Goal: Complete application form: Complete application form

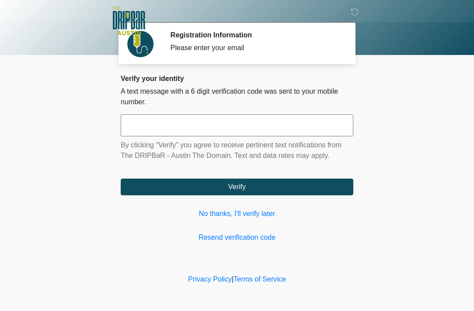
click at [250, 214] on link "No thanks, I'll verify later" at bounding box center [237, 213] width 233 height 11
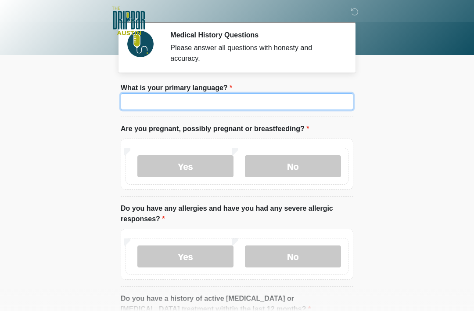
click at [315, 102] on input "What is your primary language?" at bounding box center [237, 101] width 233 height 17
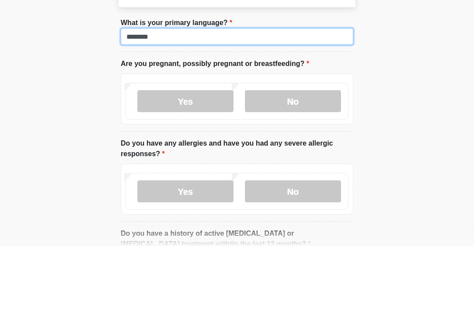
type input "*******"
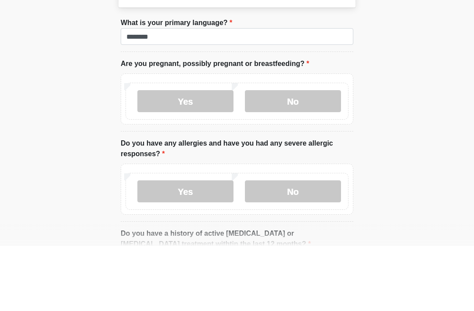
click at [337, 155] on label "No" at bounding box center [293, 166] width 96 height 22
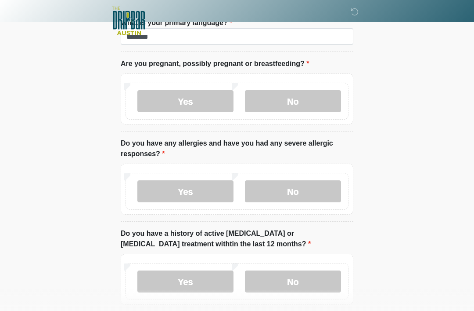
scroll to position [73, 0]
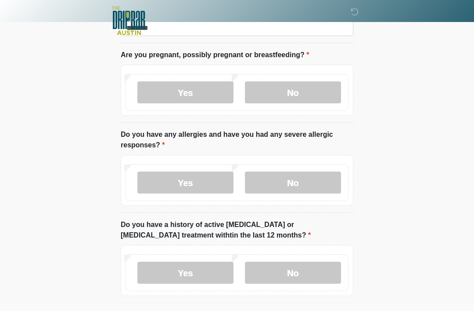
click at [337, 180] on label "No" at bounding box center [293, 183] width 96 height 22
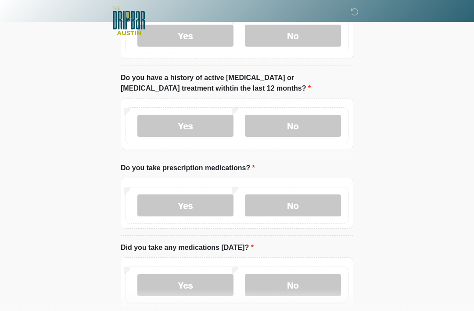
scroll to position [222, 0]
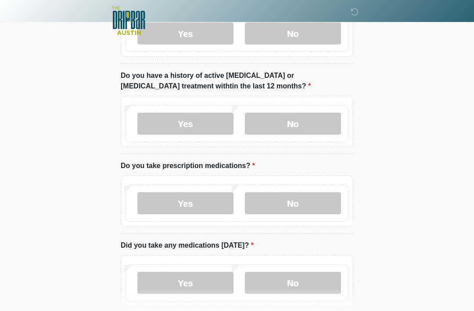
click at [325, 125] on label "No" at bounding box center [293, 124] width 96 height 22
click at [222, 205] on label "Yes" at bounding box center [186, 203] width 96 height 22
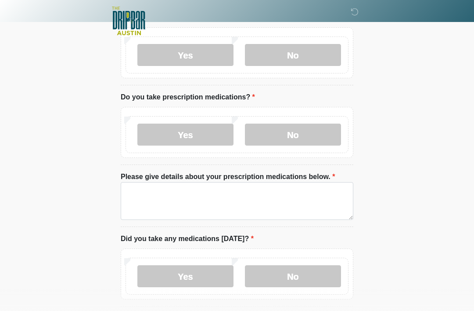
scroll to position [294, 0]
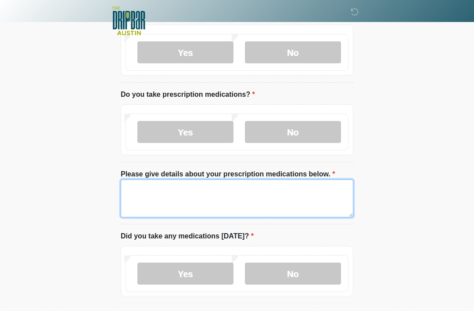
click at [330, 204] on textarea "Please give details about your prescription medications below." at bounding box center [237, 198] width 233 height 38
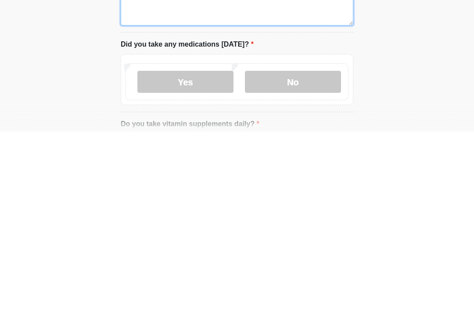
scroll to position [326, 0]
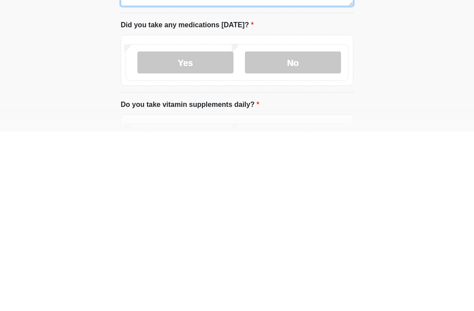
type textarea "******"
click at [221, 231] on label "Yes" at bounding box center [186, 242] width 96 height 22
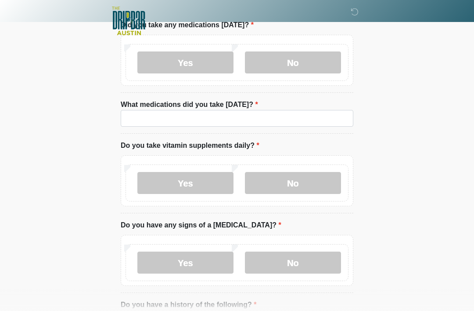
click at [295, 107] on li "What medications did you take [DATE]? What medications did you take [DATE]?" at bounding box center [237, 116] width 233 height 34
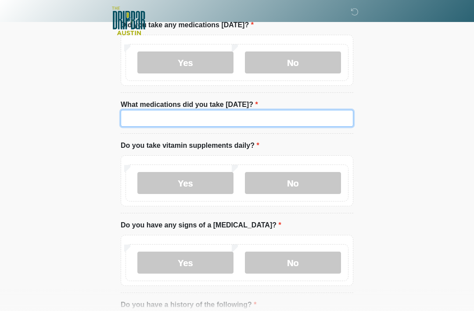
click at [295, 119] on input "What medications did you take today?" at bounding box center [237, 118] width 233 height 17
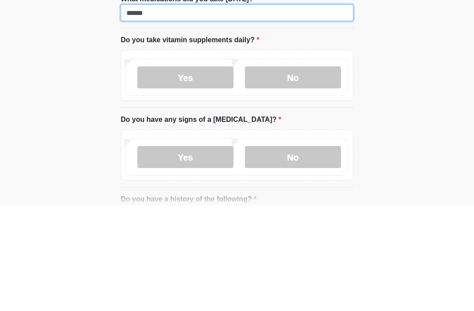
type input "******"
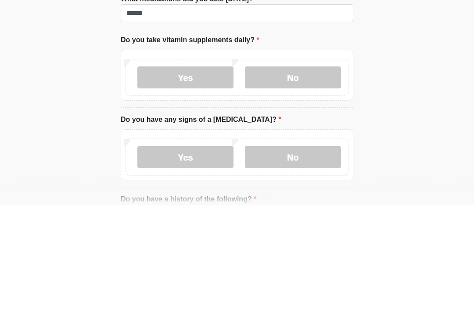
click at [318, 172] on label "No" at bounding box center [293, 183] width 96 height 22
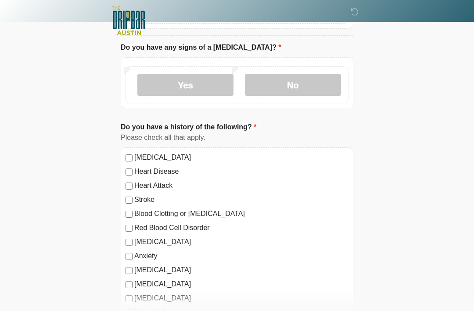
scroll to position [679, 0]
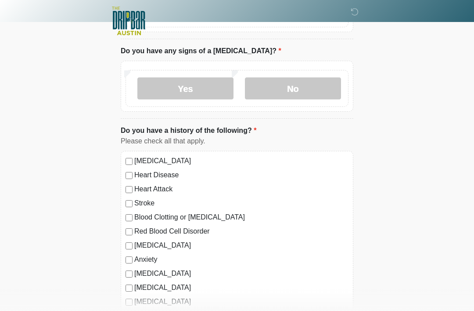
click at [315, 91] on label "No" at bounding box center [293, 88] width 96 height 22
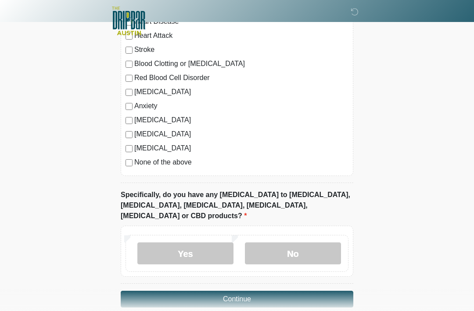
scroll to position [835, 0]
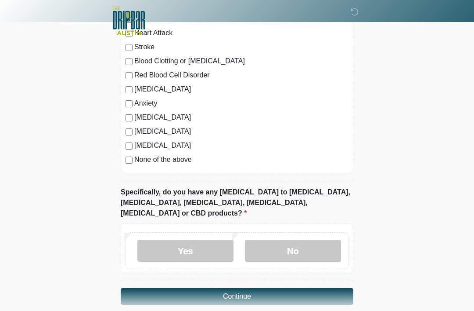
click at [303, 239] on label "No" at bounding box center [293, 250] width 96 height 22
click at [330, 288] on button "Continue" at bounding box center [237, 296] width 233 height 17
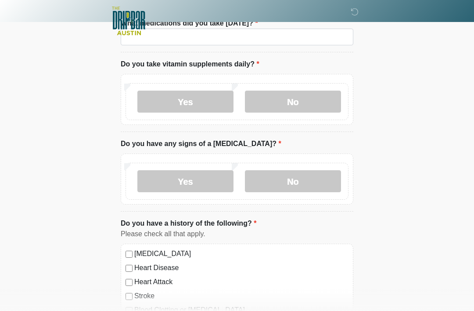
scroll to position [0, 0]
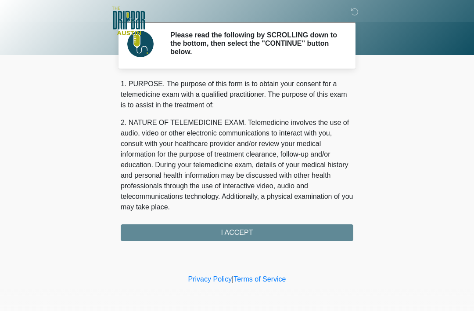
click at [337, 234] on div "1. PURPOSE. The purpose of this form is to obtain your consent for a telemedici…" at bounding box center [237, 160] width 233 height 162
click at [301, 233] on div "1. PURPOSE. The purpose of this form is to obtain your consent for a telemedici…" at bounding box center [237, 160] width 233 height 162
click at [238, 232] on div "1. PURPOSE. The purpose of this form is to obtain your consent for a telemedici…" at bounding box center [237, 160] width 233 height 162
click at [225, 232] on div "1. PURPOSE. The purpose of this form is to obtain your consent for a telemedici…" at bounding box center [237, 160] width 233 height 162
click at [243, 234] on div "1. PURPOSE. The purpose of this form is to obtain your consent for a telemedici…" at bounding box center [237, 160] width 233 height 162
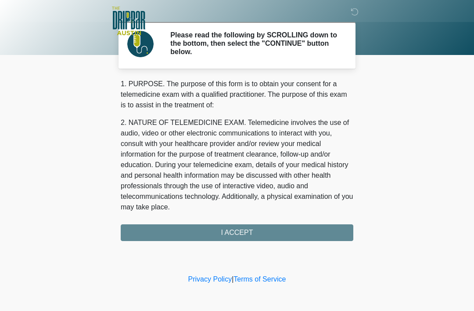
click at [311, 170] on p "2. NATURE OF TELEMEDICINE EXAM. Telemedicine involves the use of audio, video o…" at bounding box center [237, 164] width 233 height 95
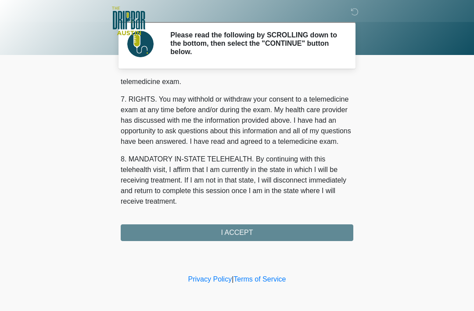
scroll to position [385, 0]
click at [274, 227] on button "I ACCEPT" at bounding box center [237, 232] width 233 height 17
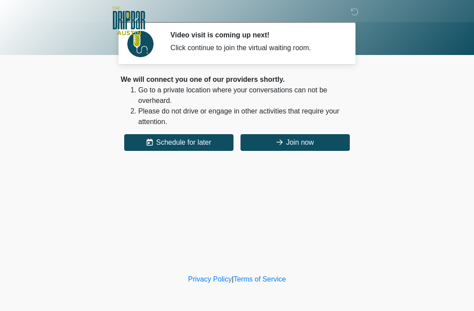
click at [317, 143] on button "Join now" at bounding box center [295, 142] width 109 height 17
